Goal: Transaction & Acquisition: Purchase product/service

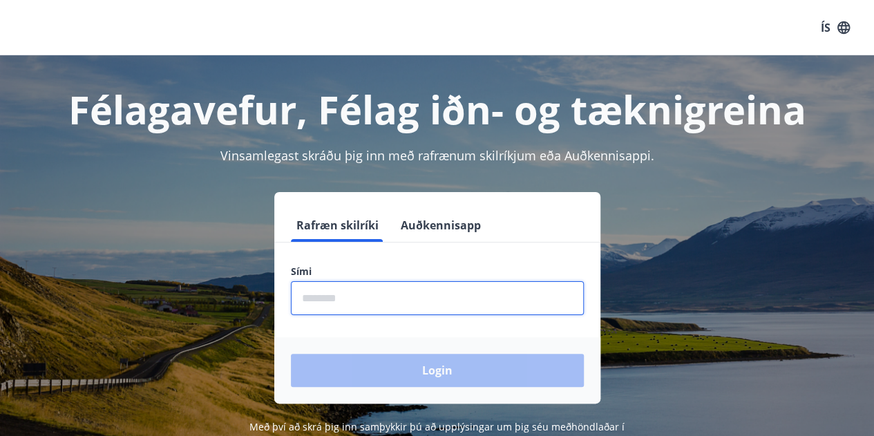
click at [356, 305] on input "phone" at bounding box center [437, 298] width 293 height 34
type input "********"
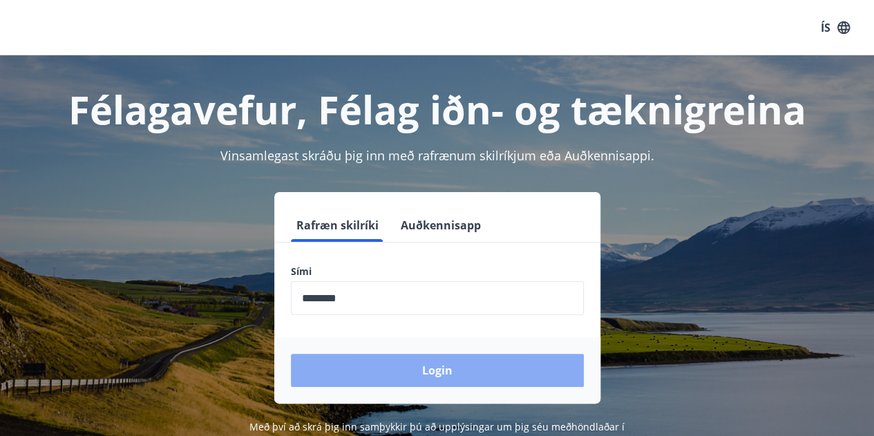
click at [387, 365] on button "Login" at bounding box center [437, 370] width 293 height 33
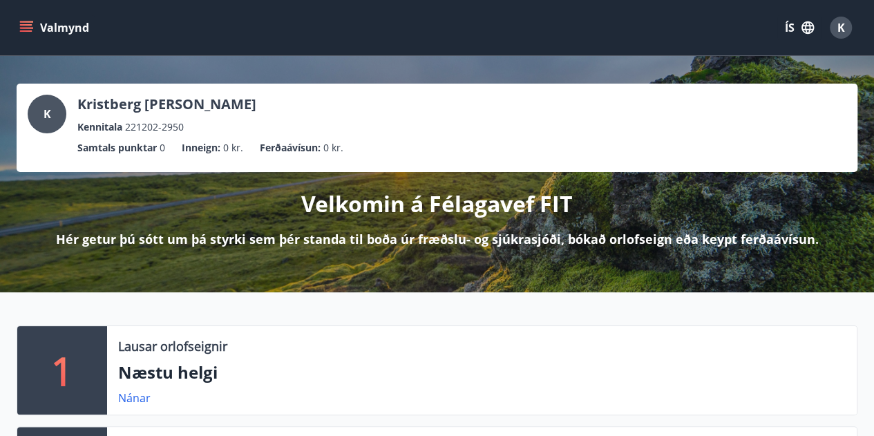
click at [29, 30] on icon "menu" at bounding box center [26, 30] width 12 height 1
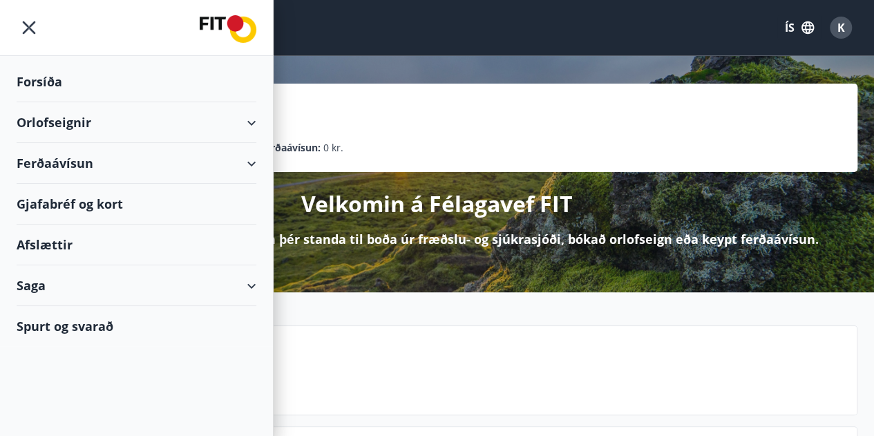
click at [87, 198] on div "Gjafabréf og kort" at bounding box center [137, 204] width 240 height 41
click at [249, 157] on div "Ferðaávísun" at bounding box center [137, 163] width 240 height 41
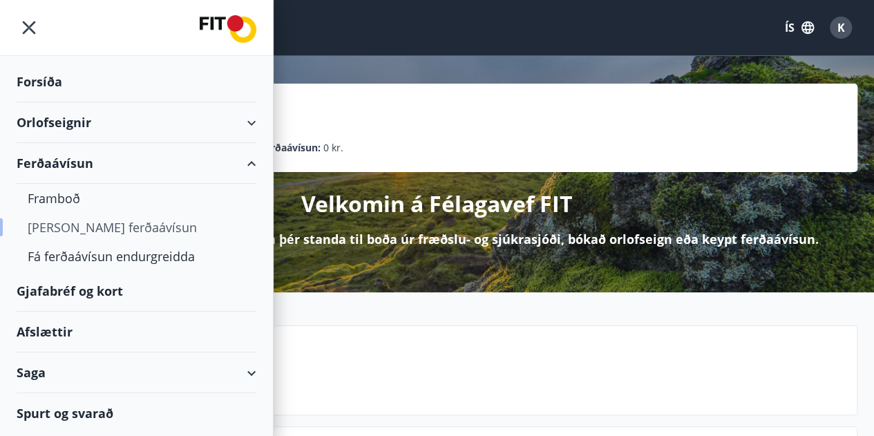
click at [83, 229] on div "Kaupa ferðaávísun" at bounding box center [137, 227] width 218 height 29
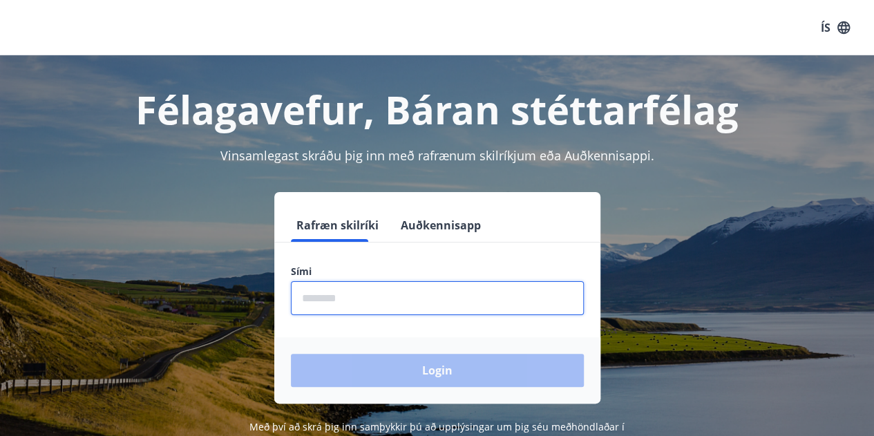
click at [334, 305] on input "phone" at bounding box center [437, 298] width 293 height 34
type input "********"
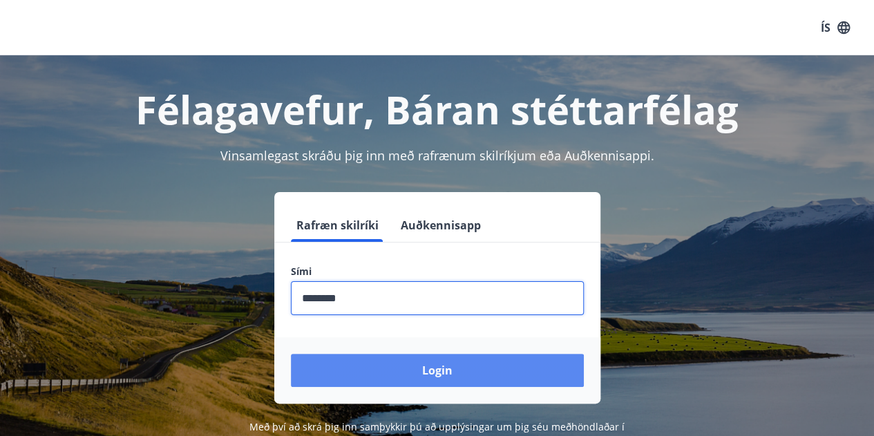
click at [379, 365] on button "Login" at bounding box center [437, 370] width 293 height 33
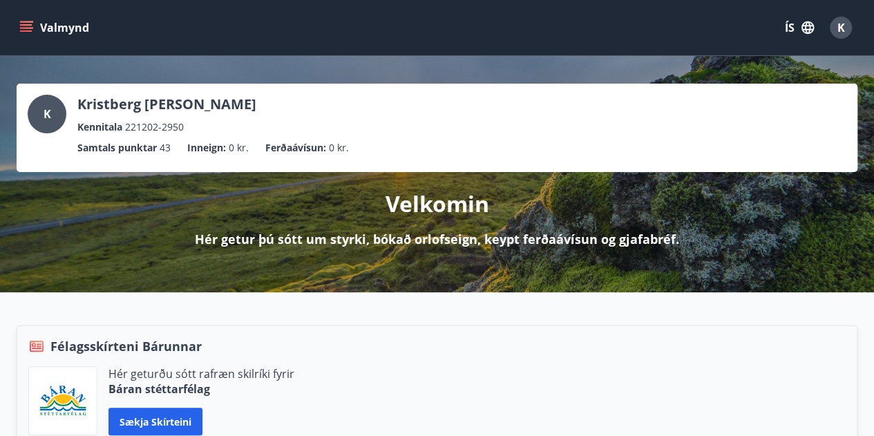
click at [22, 21] on icon "menu" at bounding box center [27, 21] width 15 height 1
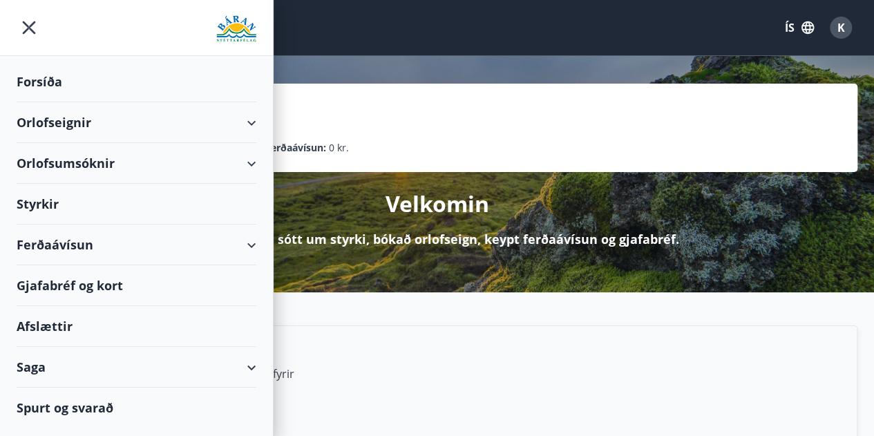
click at [54, 279] on div "Gjafabréf og kort" at bounding box center [137, 285] width 240 height 41
click at [55, 321] on div "Afslættir" at bounding box center [137, 326] width 240 height 41
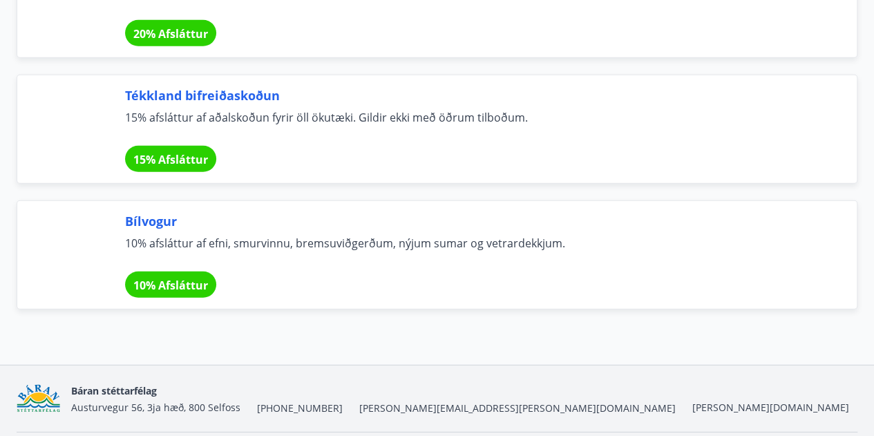
scroll to position [9670, 0]
